Goal: Task Accomplishment & Management: Use online tool/utility

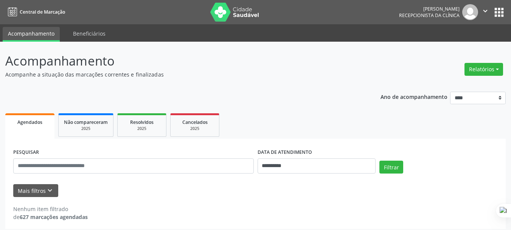
click at [487, 13] on icon "" at bounding box center [485, 11] width 8 height 8
click at [402, 67] on header "Acompanhamento Acompanhe a situação das marcações correntes e finalizadas Relat…" at bounding box center [255, 64] width 501 height 27
click at [490, 71] on button "Relatórios" at bounding box center [484, 69] width 39 height 13
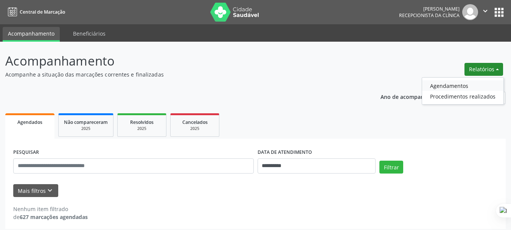
click at [447, 85] on link "Agendamentos" at bounding box center [462, 85] width 81 height 11
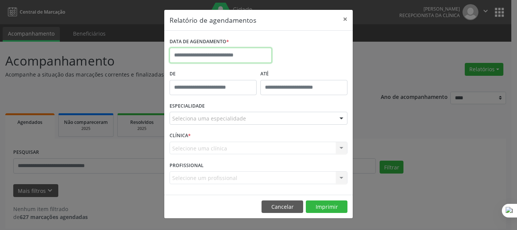
click at [205, 56] on body "**********" at bounding box center [258, 115] width 517 height 230
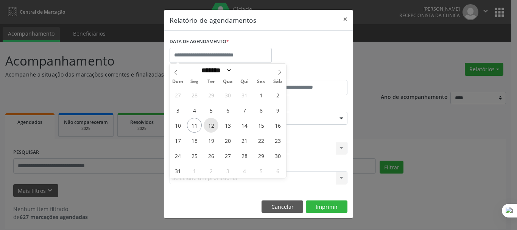
click at [215, 126] on span "12" at bounding box center [211, 125] width 15 height 15
type input "**********"
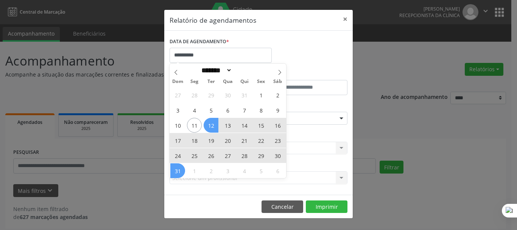
click at [184, 172] on span "31" at bounding box center [177, 170] width 15 height 15
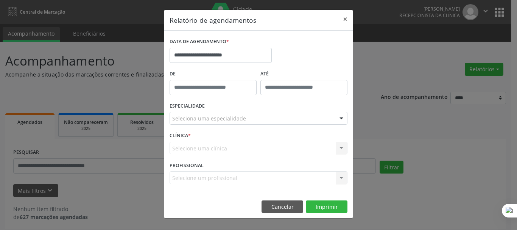
click at [324, 115] on div "Seleciona uma especialidade" at bounding box center [259, 118] width 178 height 13
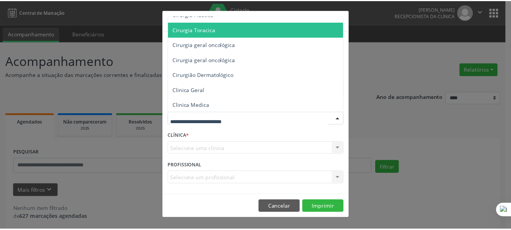
scroll to position [227, 0]
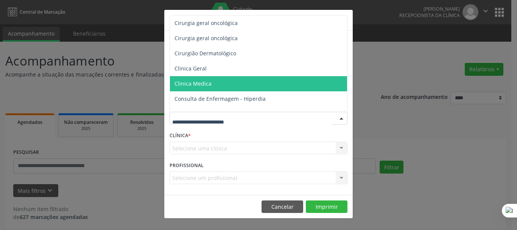
click at [209, 82] on span "Clinica Medica" at bounding box center [192, 83] width 37 height 7
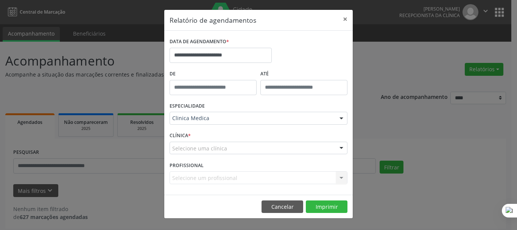
click at [280, 148] on div "Selecione uma clínica" at bounding box center [259, 148] width 178 height 13
click at [280, 148] on input "text" at bounding box center [252, 151] width 160 height 15
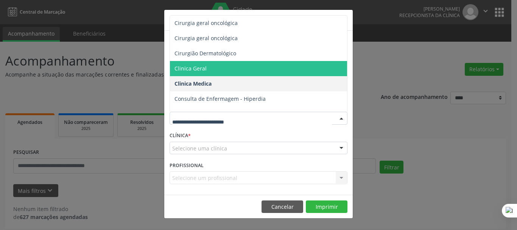
click at [205, 71] on span "Clinica Geral" at bounding box center [190, 68] width 32 height 7
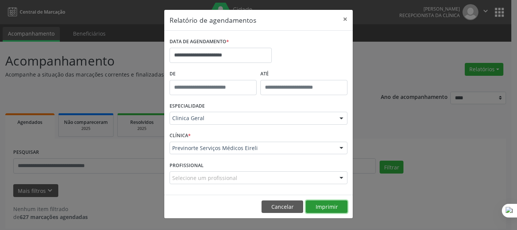
click at [322, 208] on button "Imprimir" at bounding box center [327, 206] width 42 height 13
click at [294, 209] on button "Cancelar" at bounding box center [282, 206] width 42 height 13
